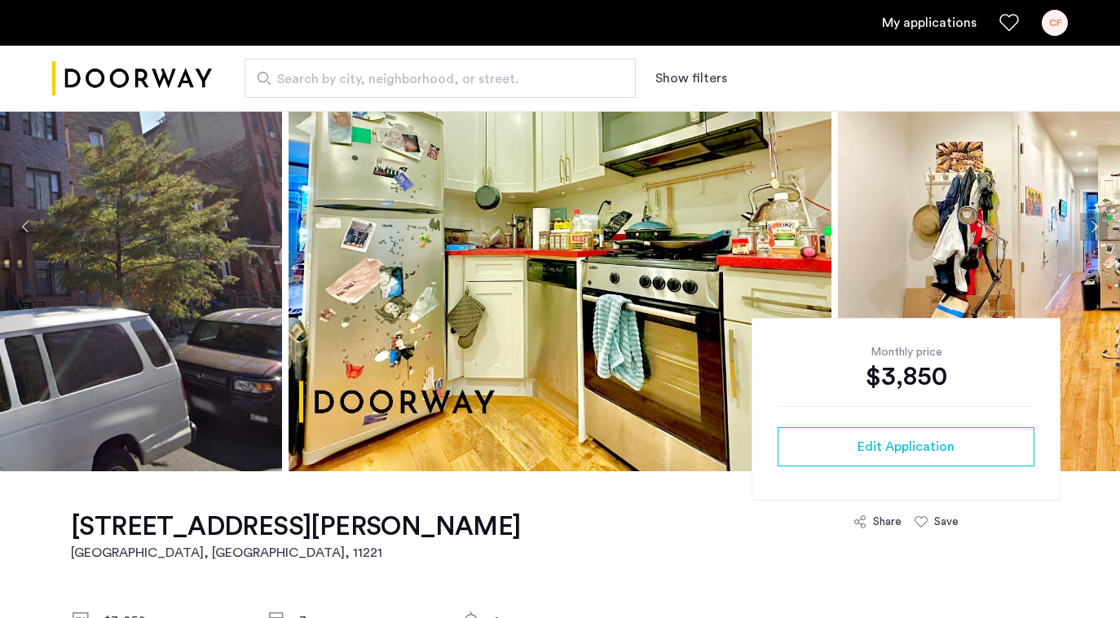
scroll to position [527, 0]
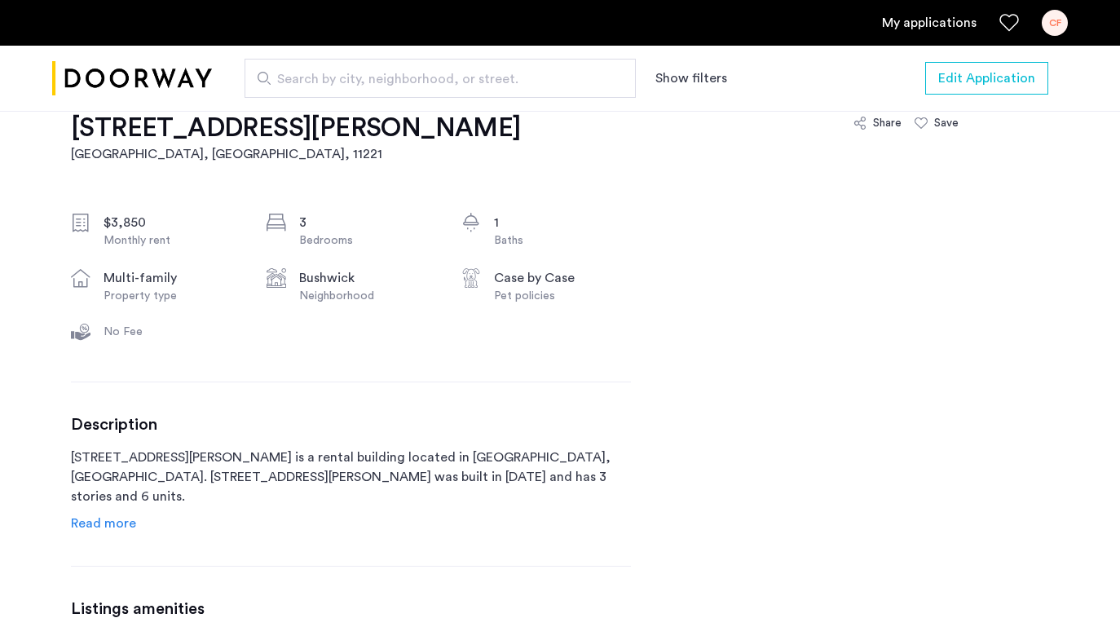
click at [932, 32] on link "My applications" at bounding box center [929, 23] width 95 height 20
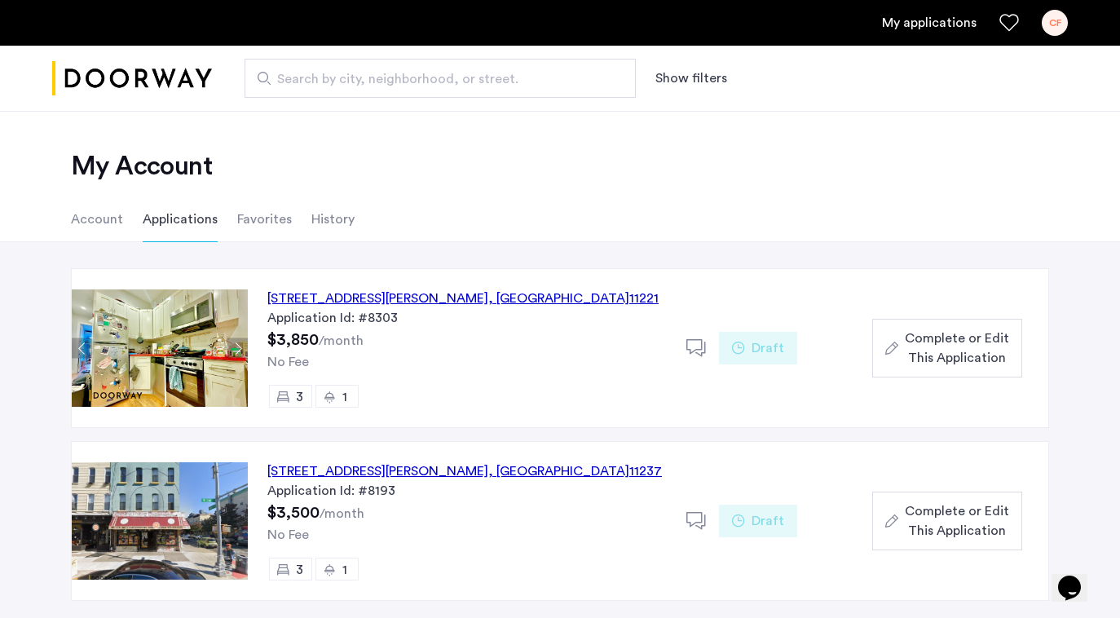
click at [906, 333] on span "Complete or Edit This Application" at bounding box center [957, 347] width 104 height 39
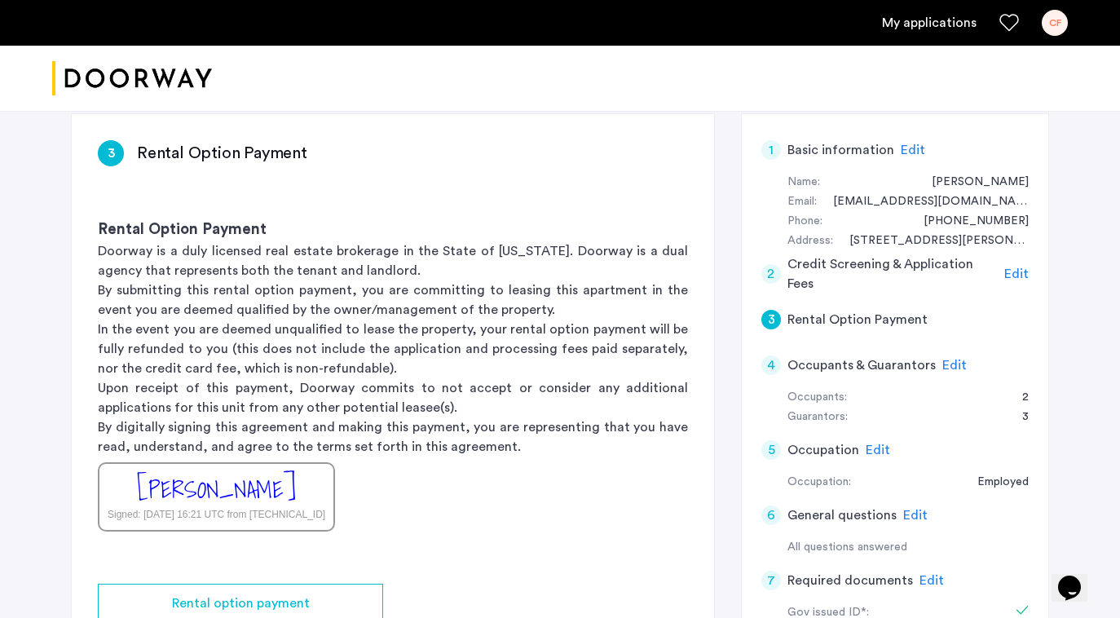
scroll to position [256, 0]
click at [1019, 271] on span "Edit" at bounding box center [1016, 273] width 24 height 13
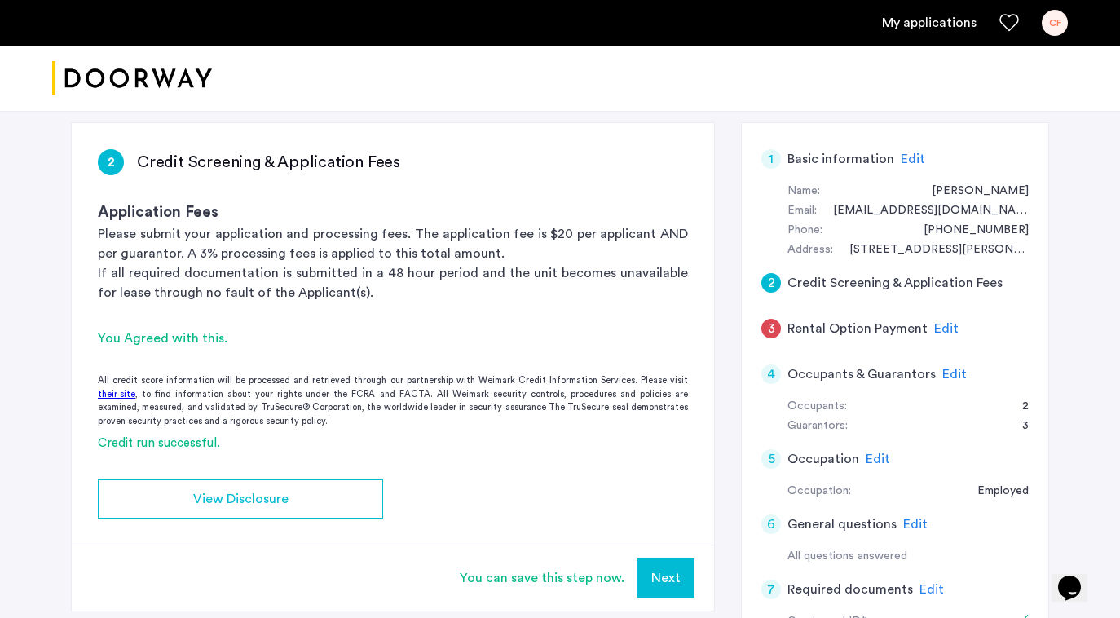
scroll to position [255, 0]
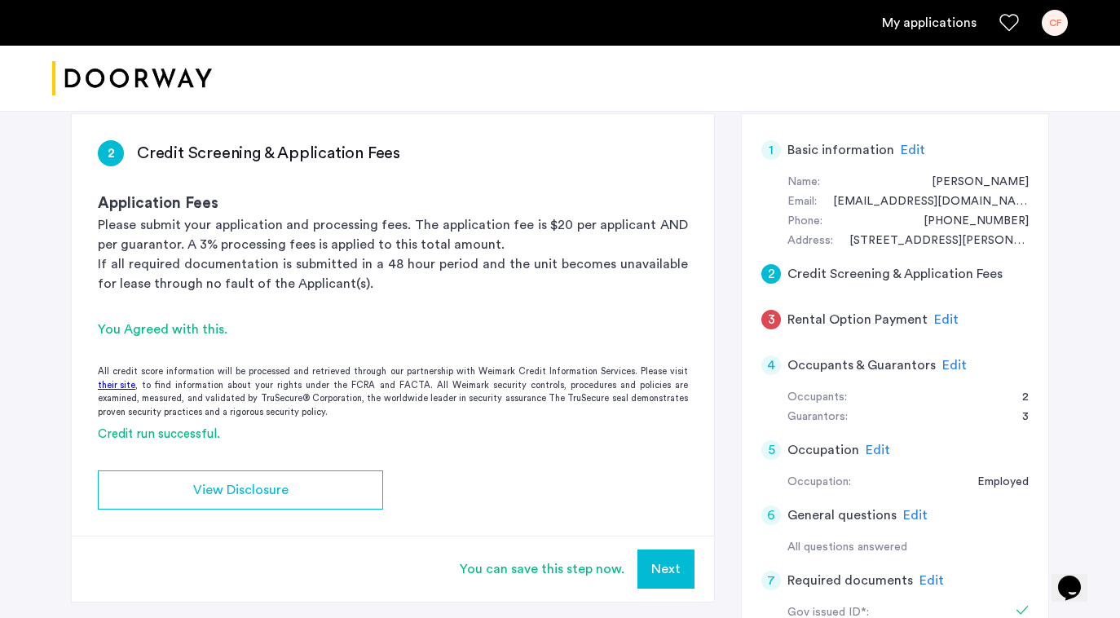
click at [667, 568] on button "Next" at bounding box center [665, 568] width 57 height 39
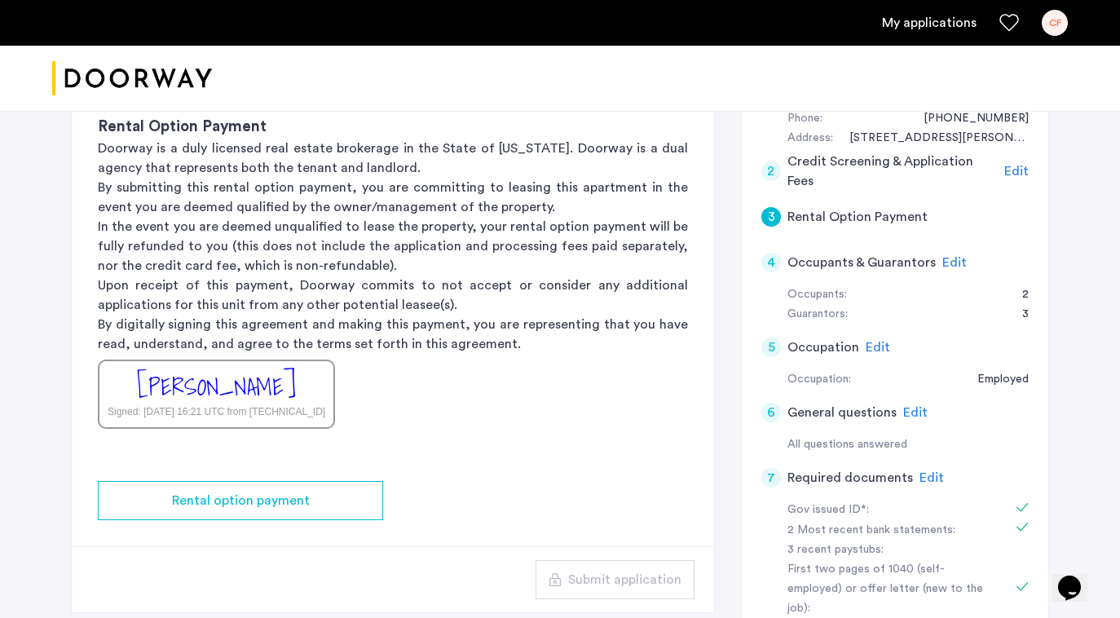
scroll to position [372, 0]
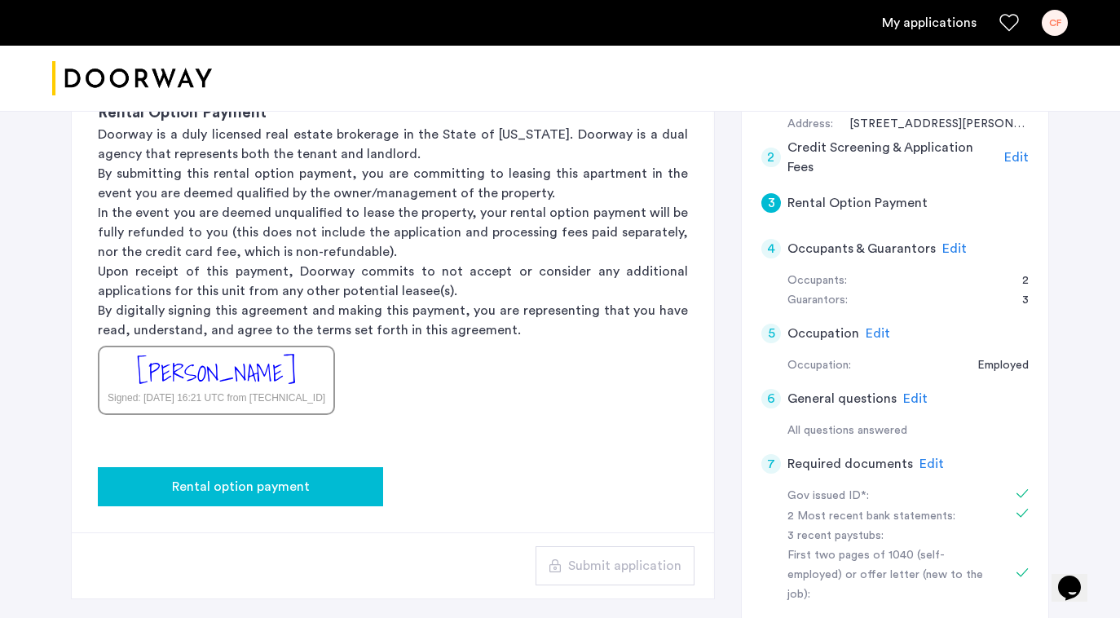
click at [324, 494] on div "Rental option payment" at bounding box center [240, 487] width 259 height 20
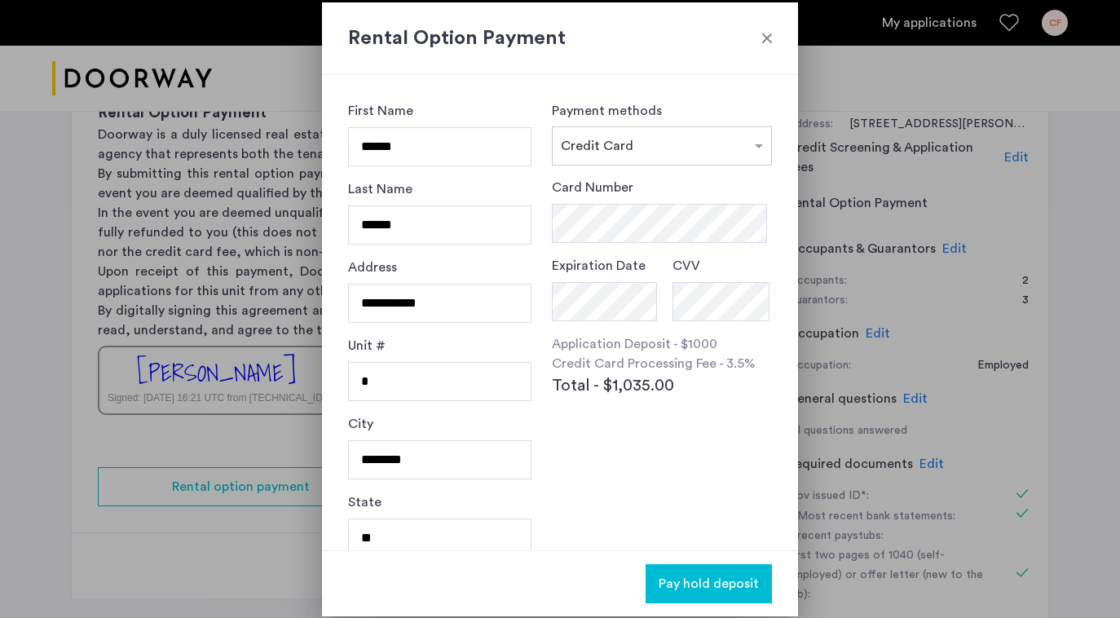
scroll to position [99, 0]
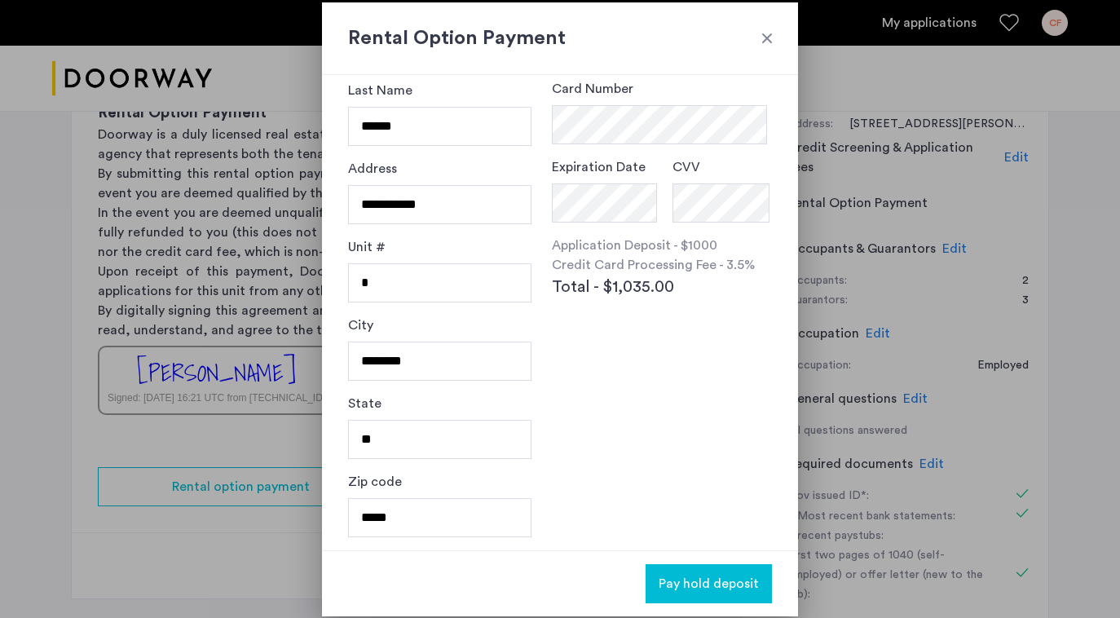
click at [764, 42] on div at bounding box center [767, 38] width 16 height 16
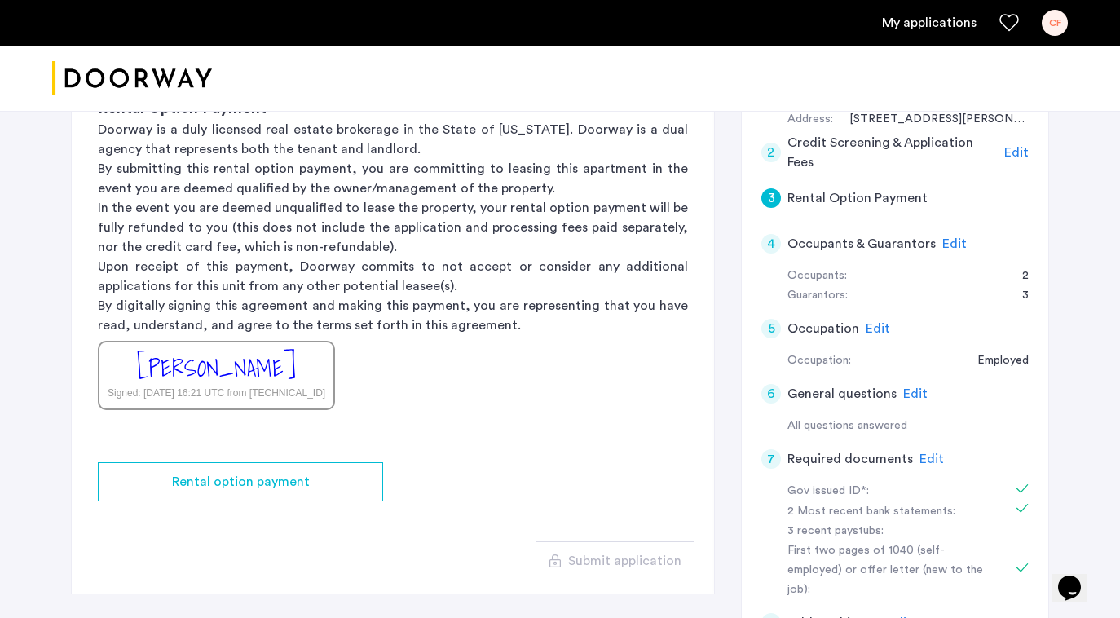
scroll to position [398, 0]
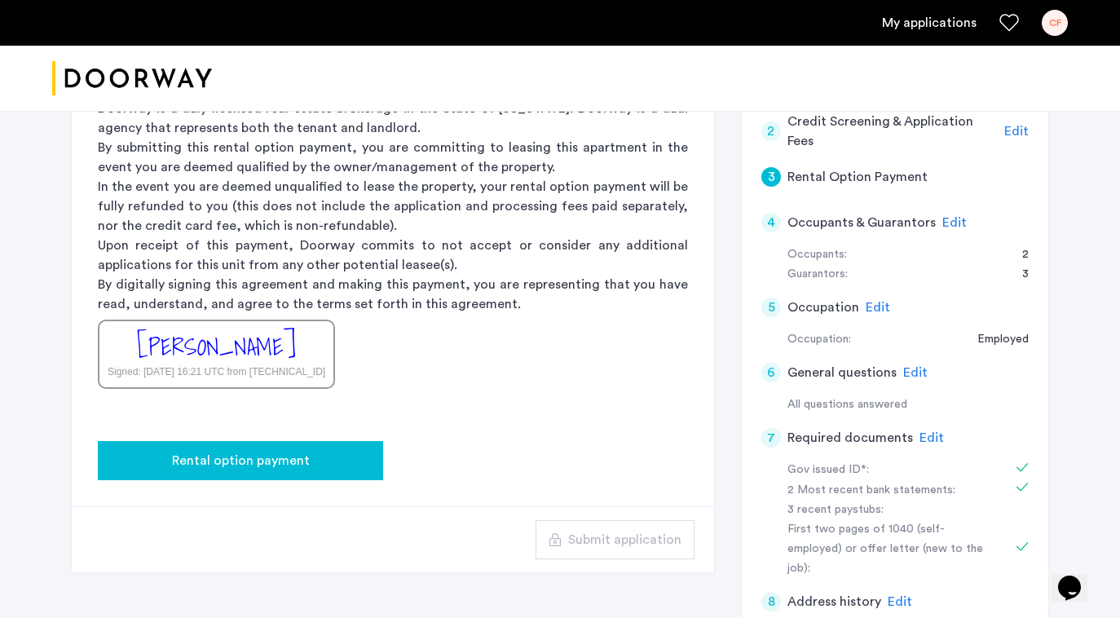
click at [355, 463] on div "Rental option payment" at bounding box center [240, 461] width 259 height 20
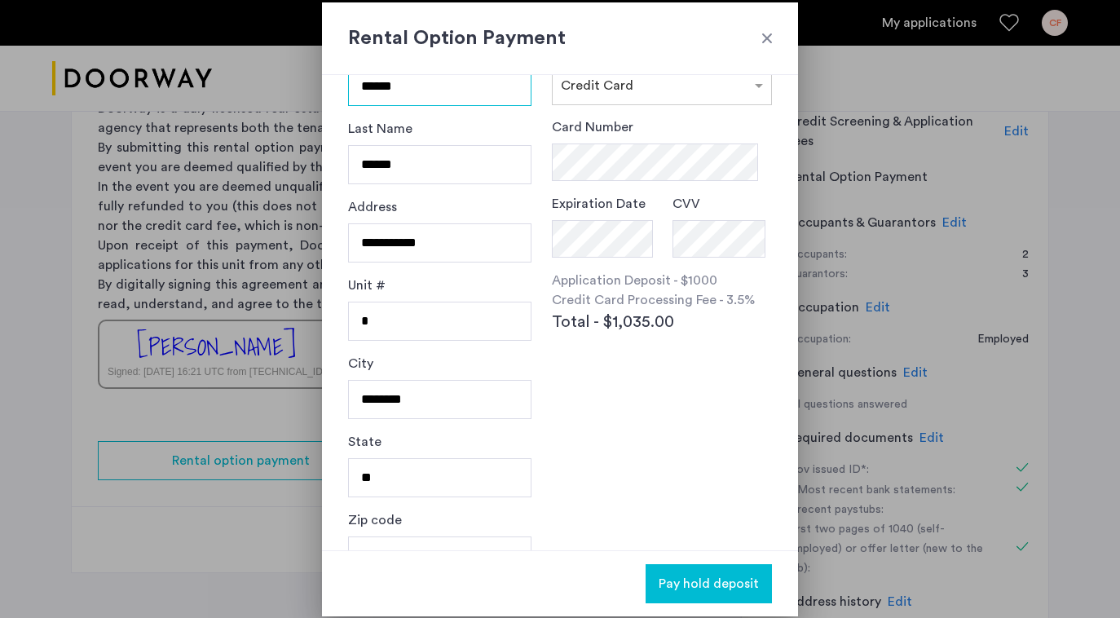
scroll to position [0, 0]
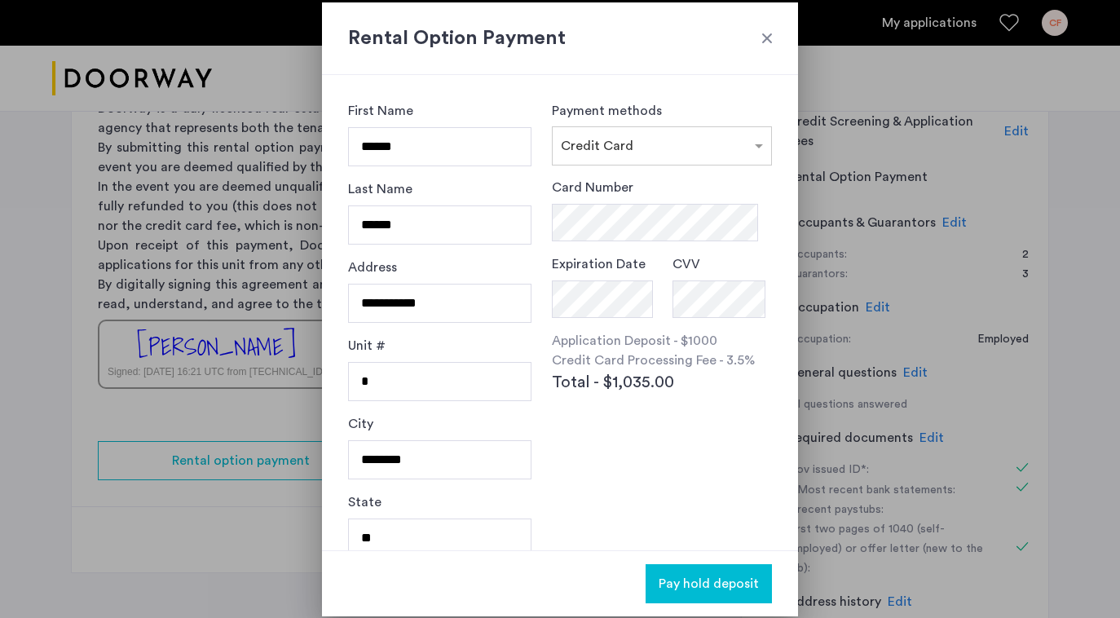
click at [765, 33] on div at bounding box center [767, 38] width 16 height 16
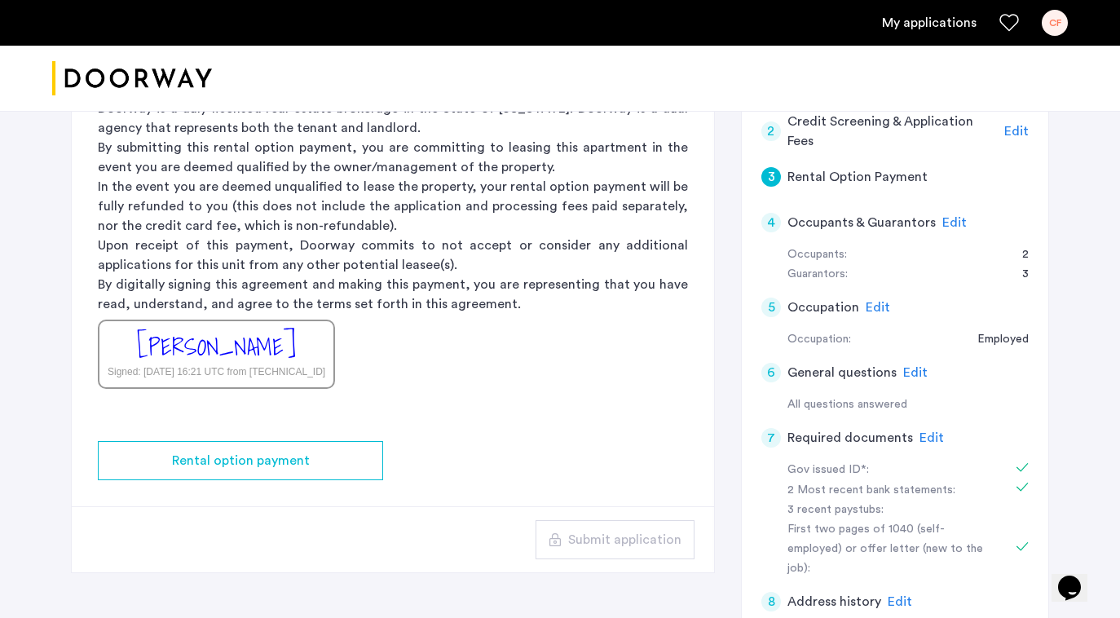
click at [535, 426] on app-rental-option-payment "3 Rental Option Payment Rental Option Payment Doorway is a duly licensed real e…" at bounding box center [393, 271] width 642 height 601
